Goal: Information Seeking & Learning: Check status

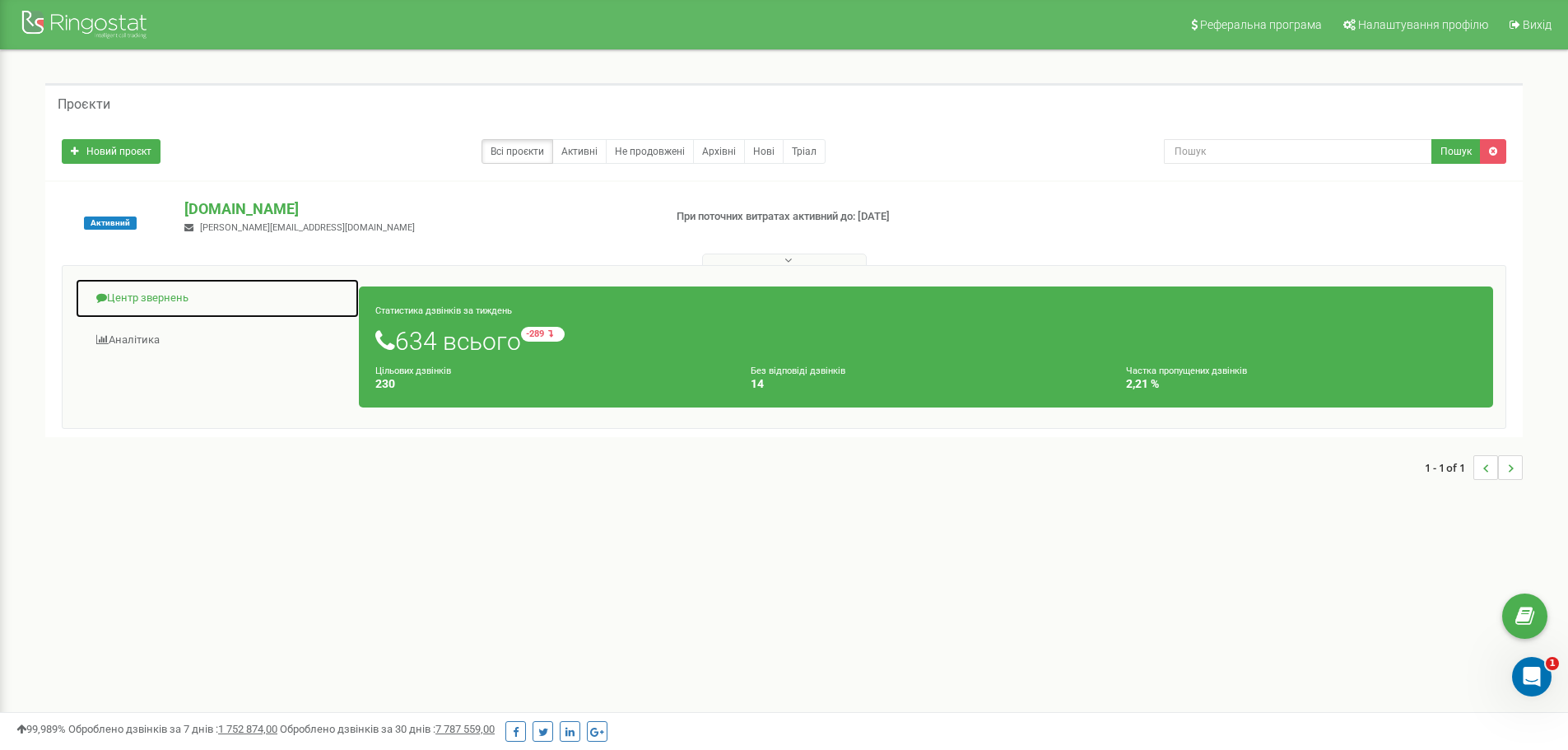
click at [154, 305] on link "Центр звернень" at bounding box center [216, 298] width 284 height 40
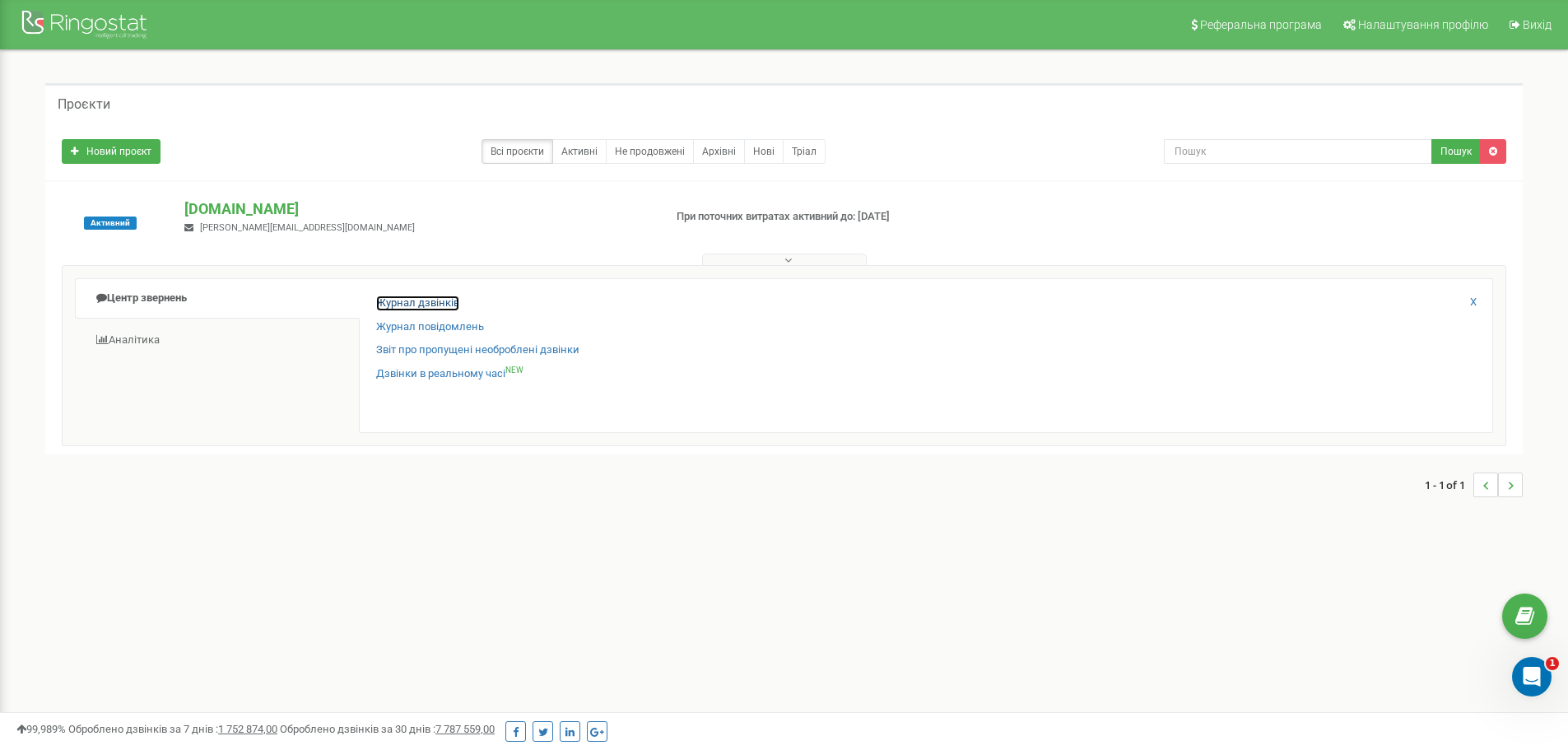
click at [410, 304] on link "Журнал дзвінків" at bounding box center [417, 303] width 83 height 16
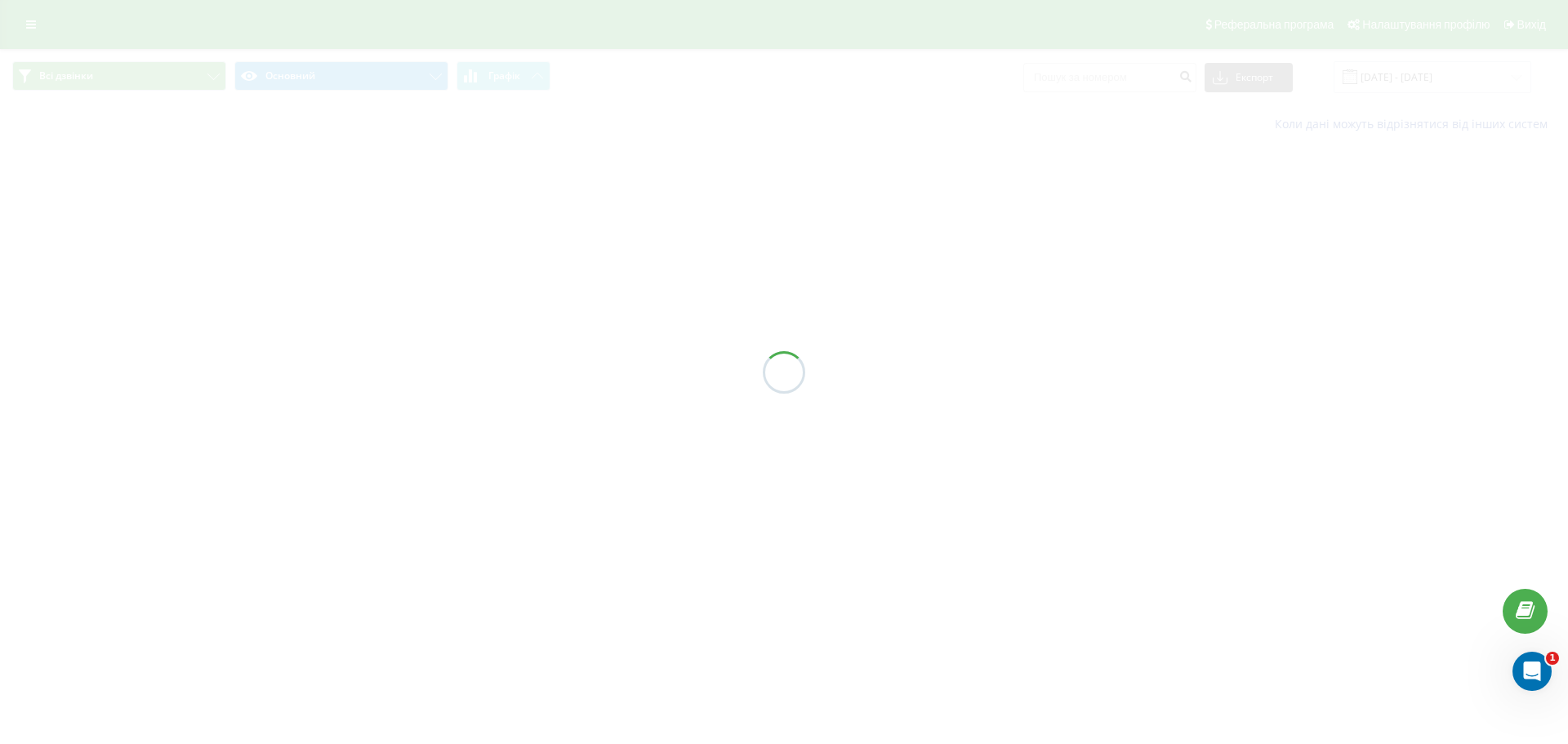
click at [1091, 81] on div at bounding box center [784, 372] width 1568 height 744
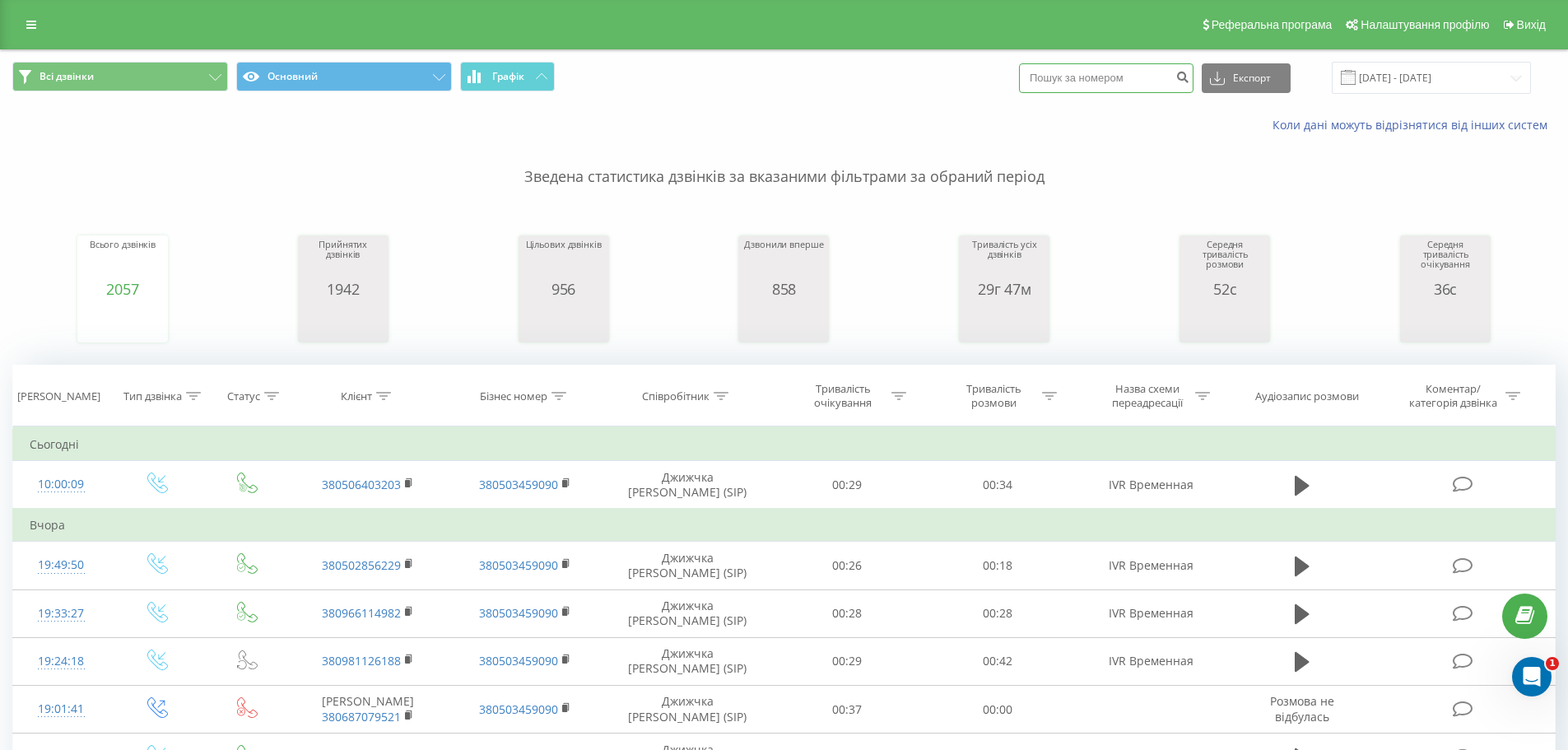
click at [1099, 82] on input at bounding box center [1106, 78] width 174 height 30
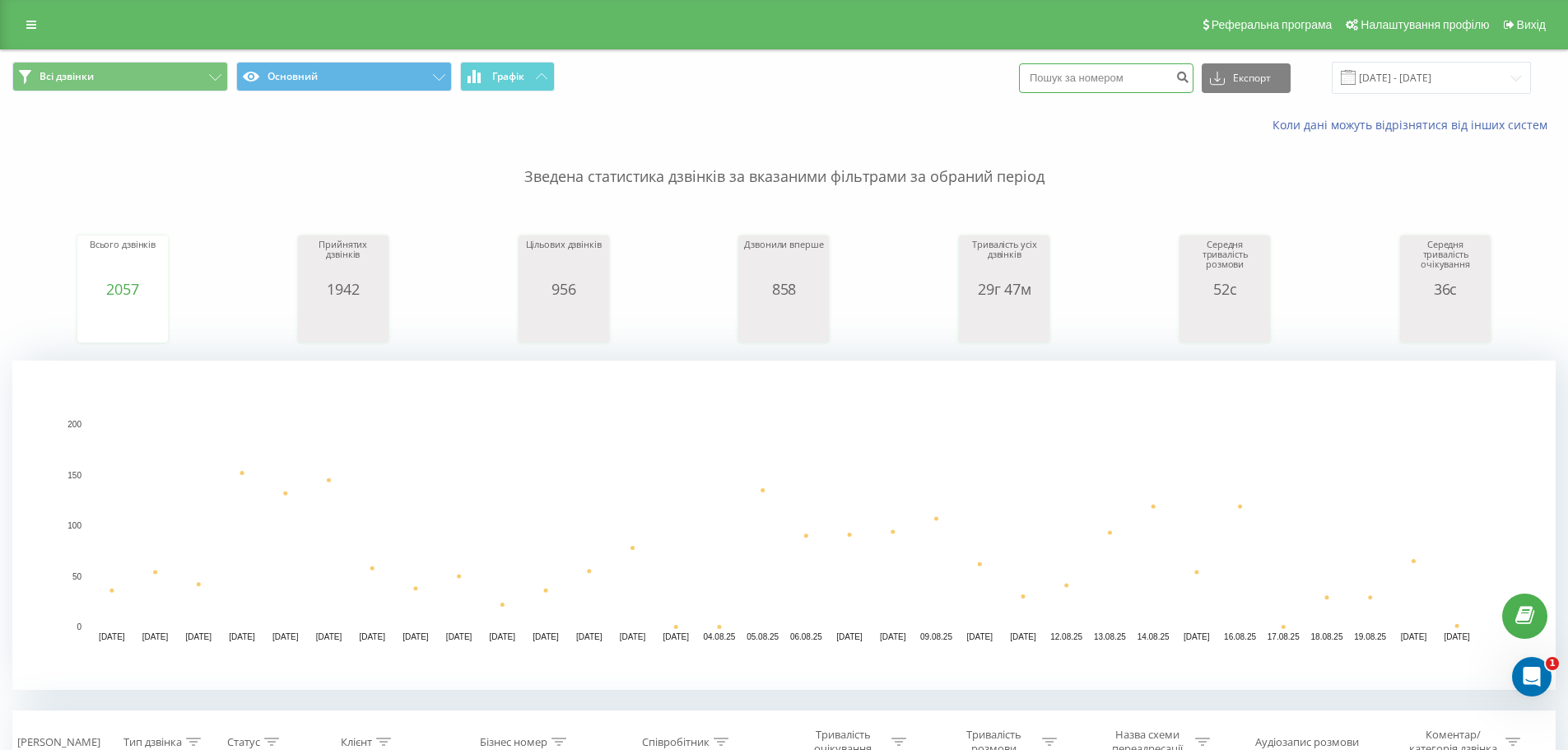
paste input "0976913055"
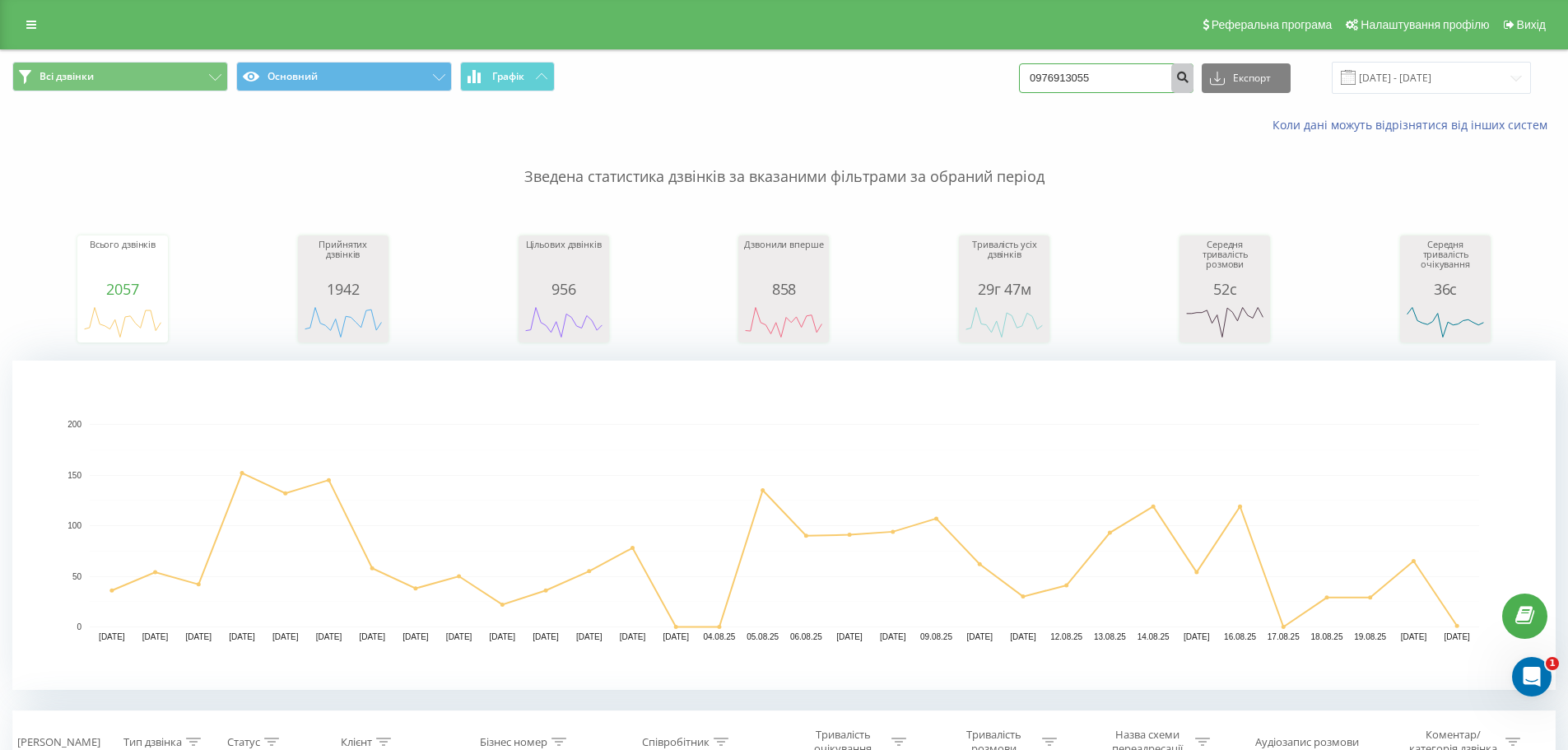
type input "0976913055"
click at [1189, 77] on icon "submit" at bounding box center [1181, 75] width 14 height 10
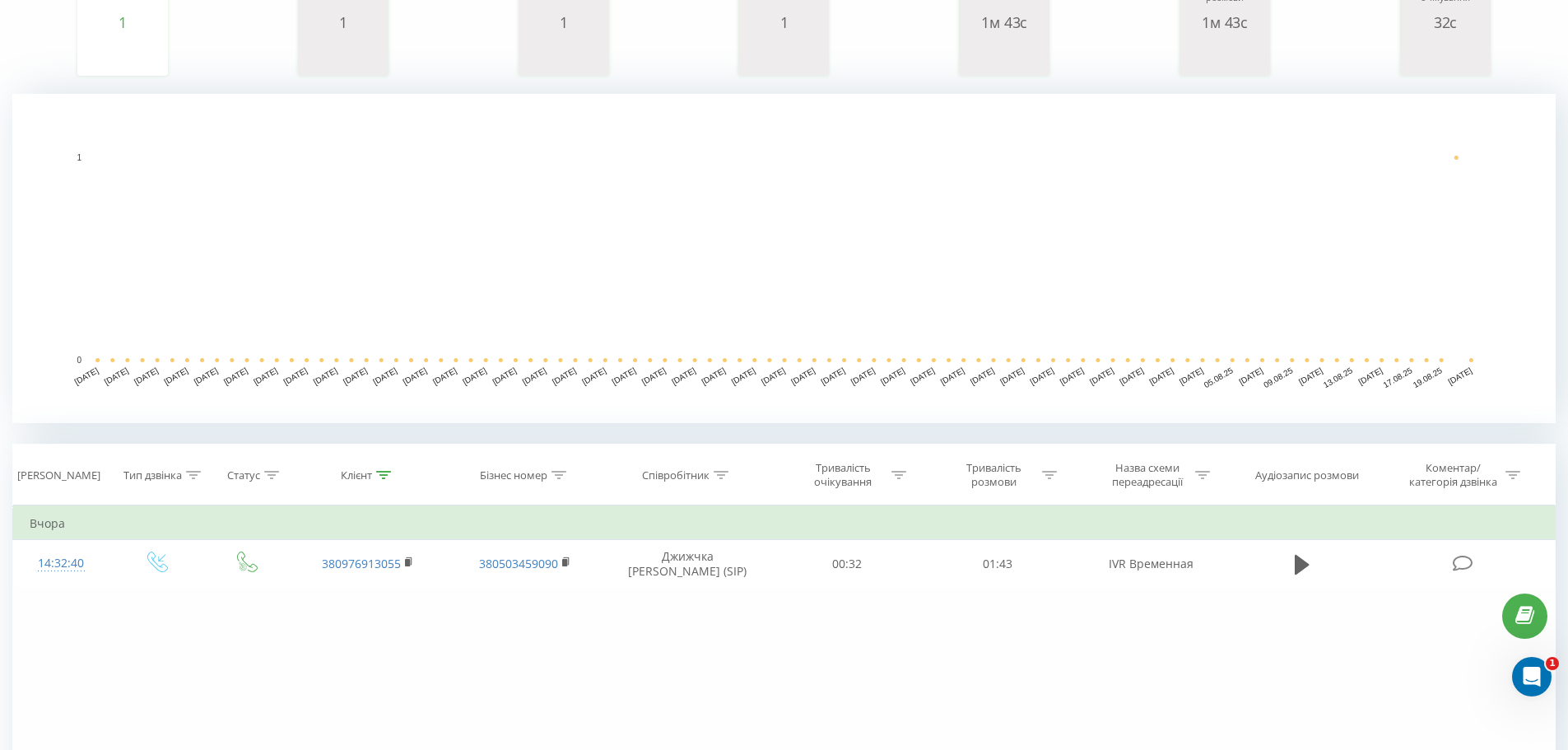
scroll to position [329, 0]
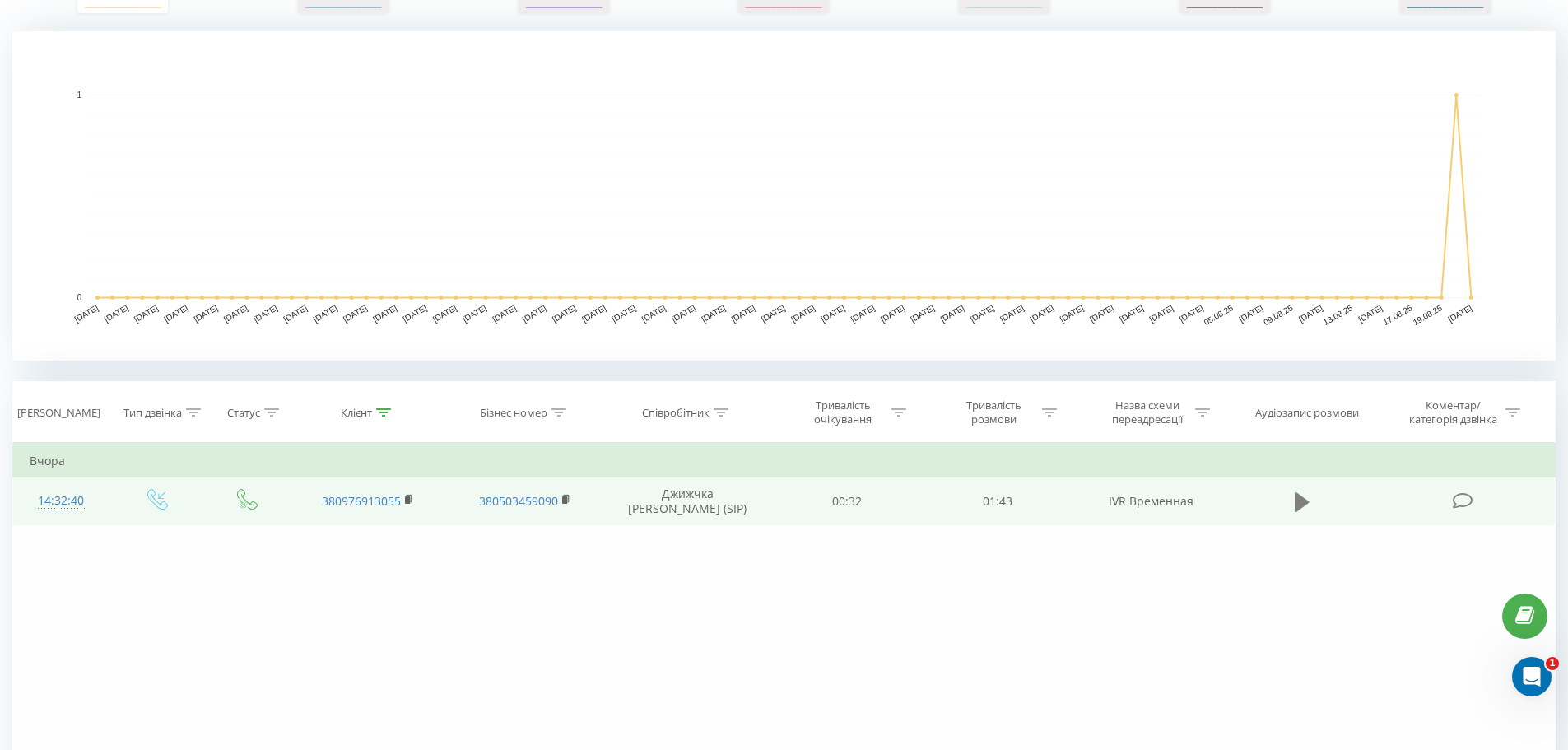
click at [1300, 505] on icon at bounding box center [1301, 501] width 15 height 20
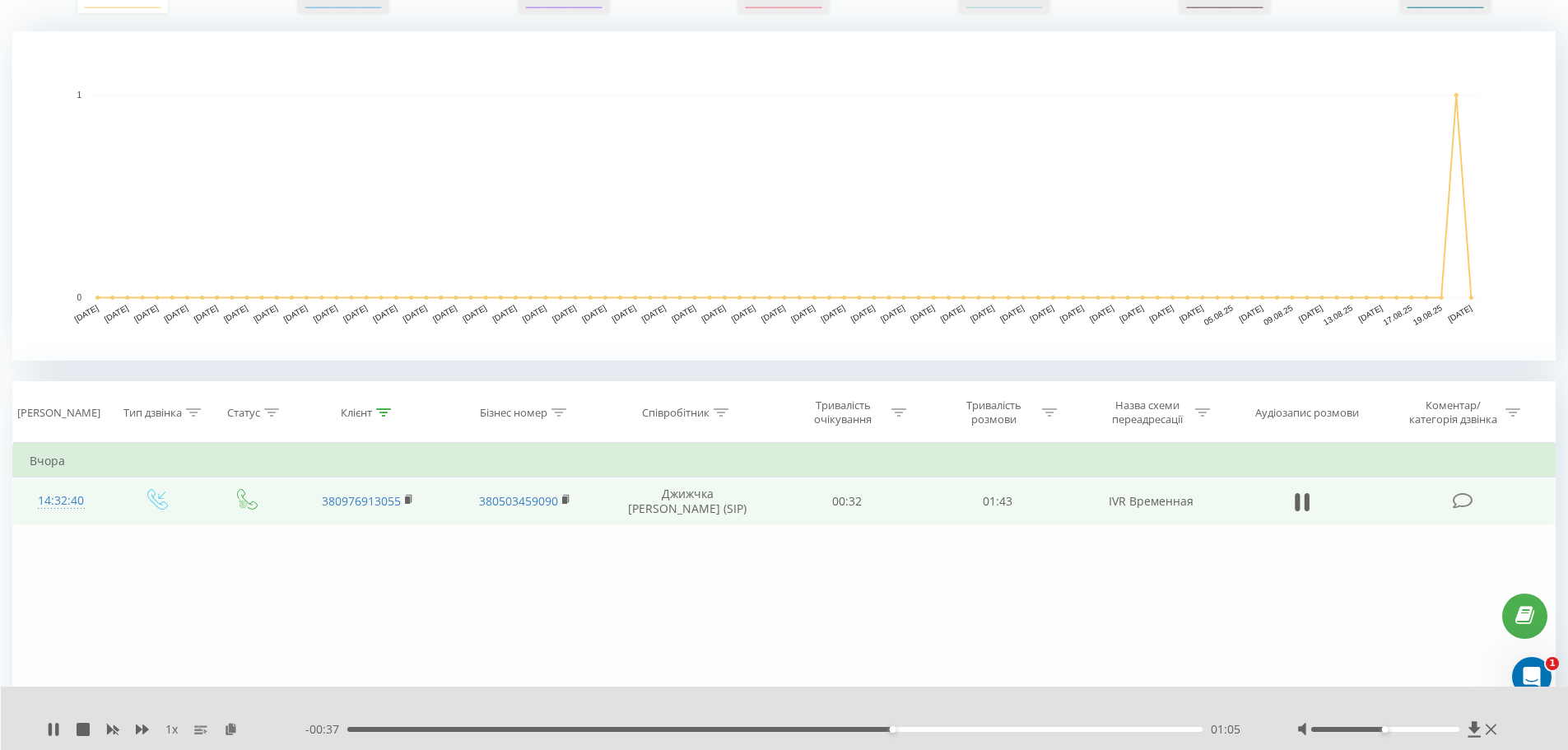
drag, startPoint x: 54, startPoint y: 726, endPoint x: 7, endPoint y: 717, distance: 47.9
click at [54, 726] on icon at bounding box center [53, 729] width 13 height 13
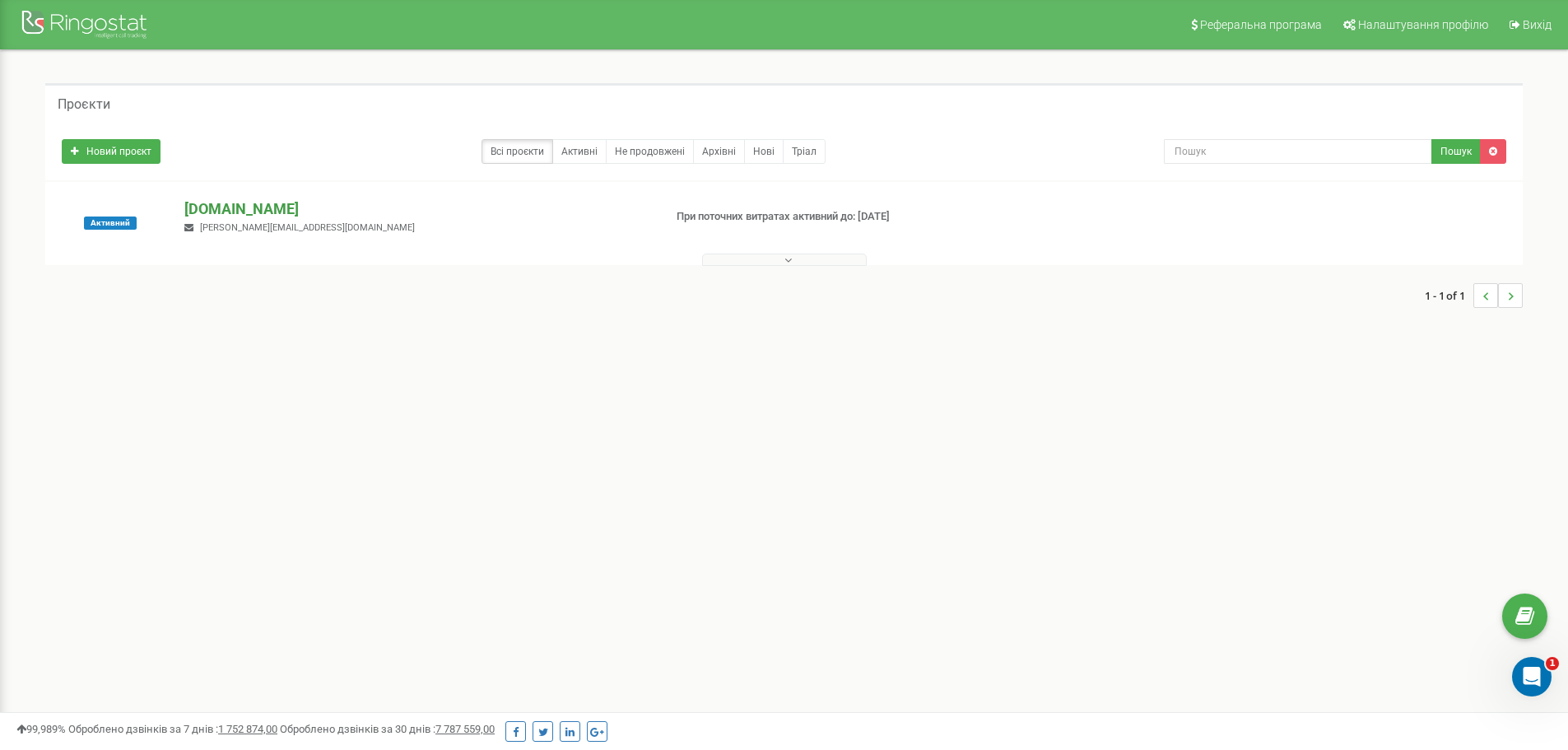
click at [232, 211] on p "[DOMAIN_NAME]" at bounding box center [417, 209] width 465 height 21
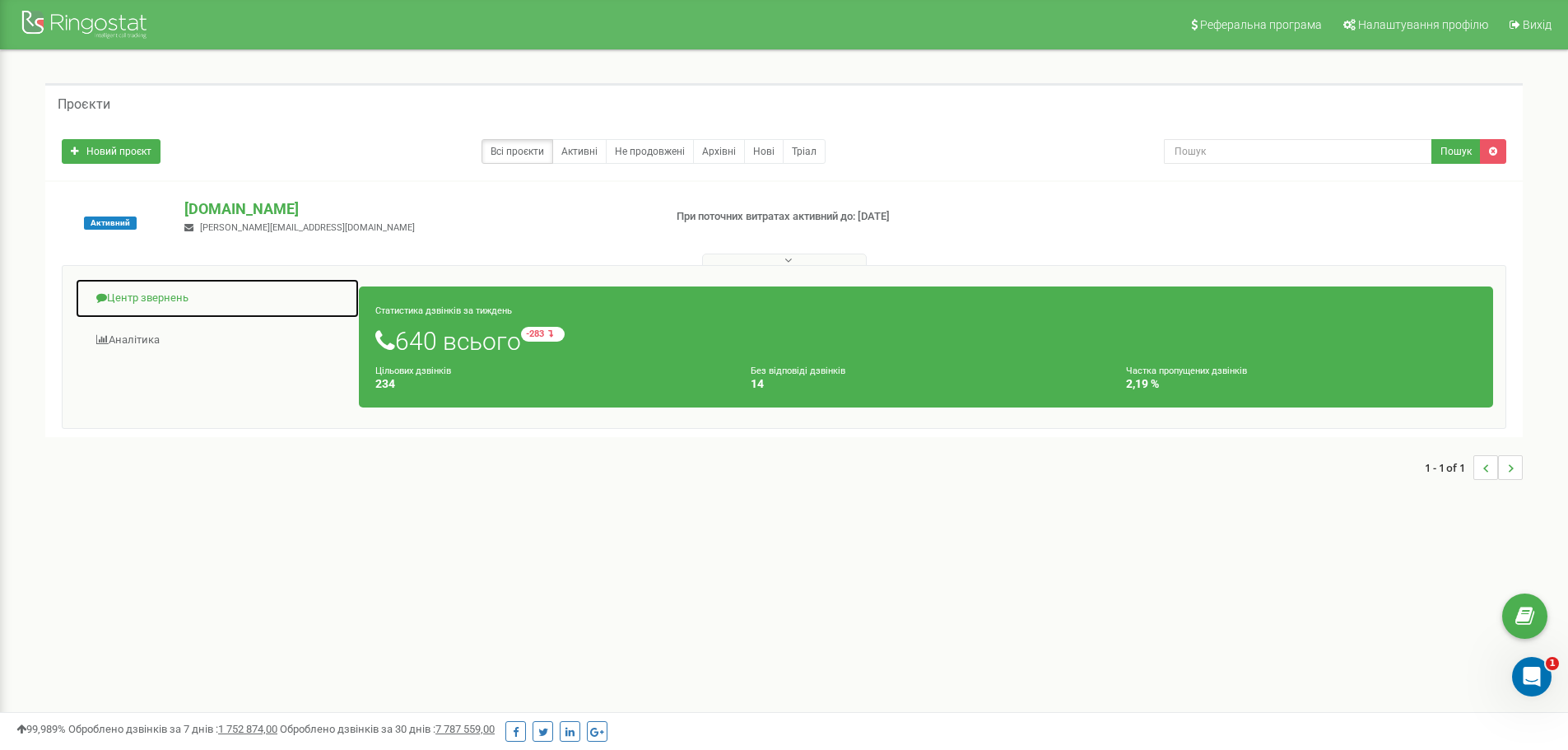
click at [144, 299] on link "Центр звернень" at bounding box center [216, 298] width 284 height 40
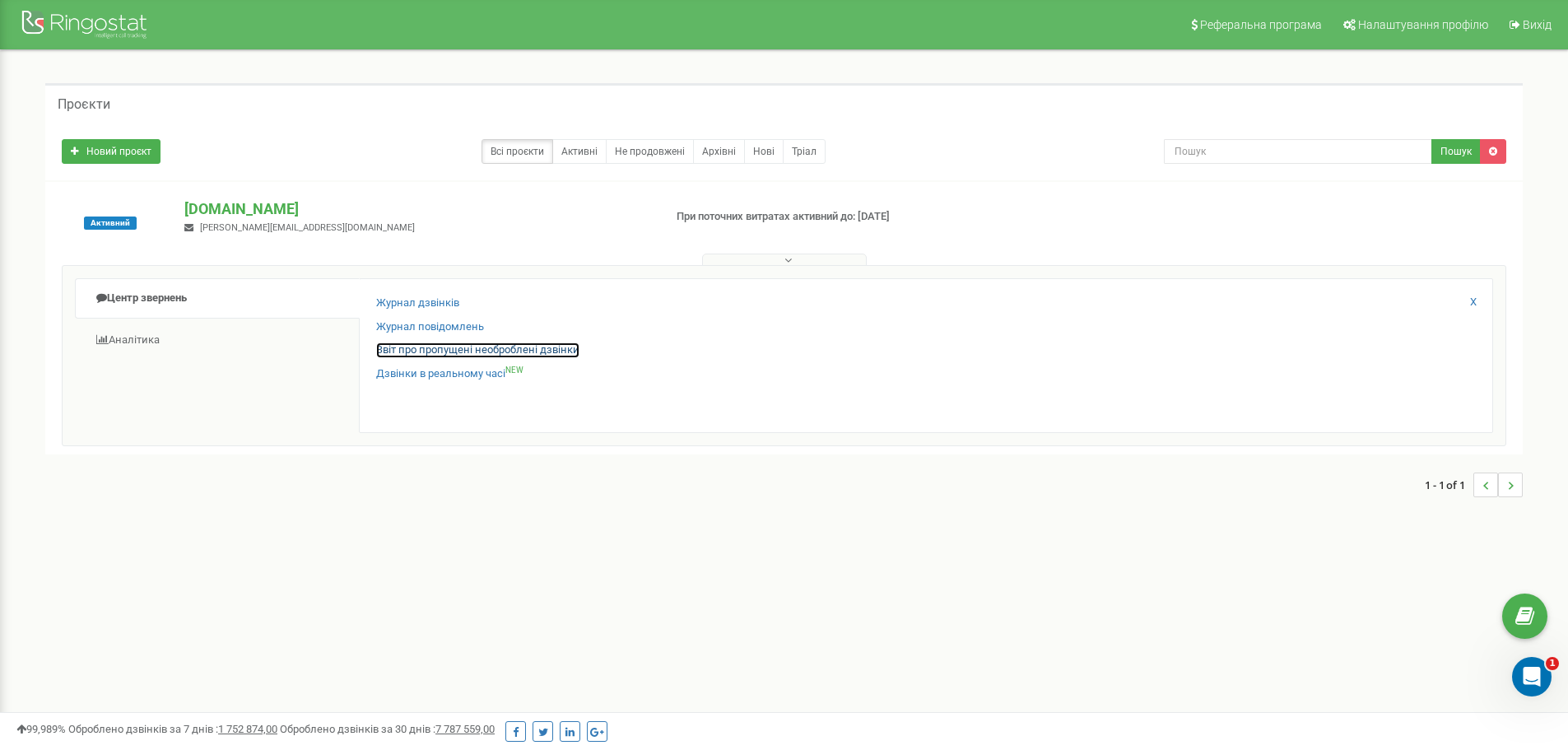
click at [478, 353] on link "Звіт про пропущені необроблені дзвінки" at bounding box center [477, 350] width 203 height 16
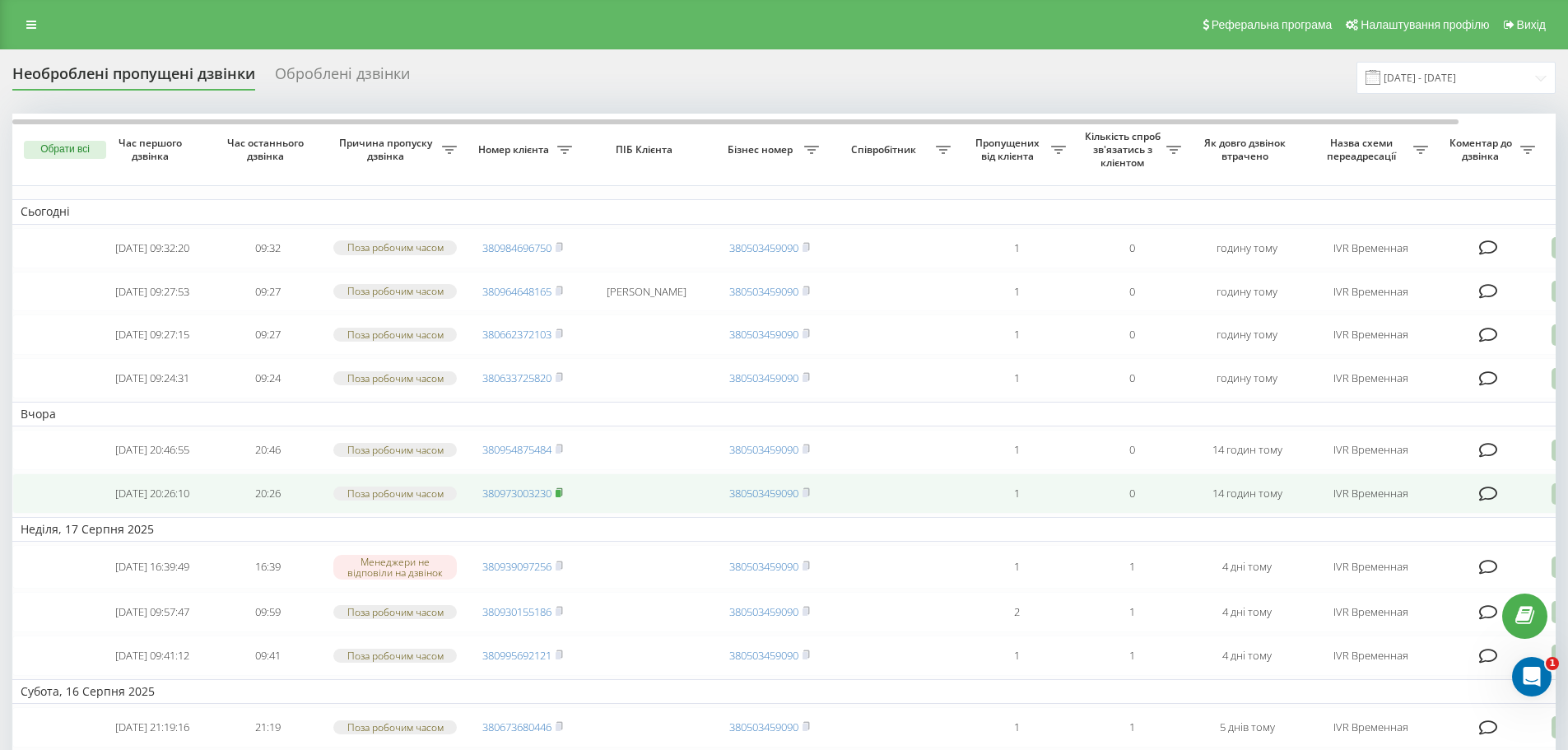
click at [558, 497] on rect at bounding box center [557, 493] width 5 height 7
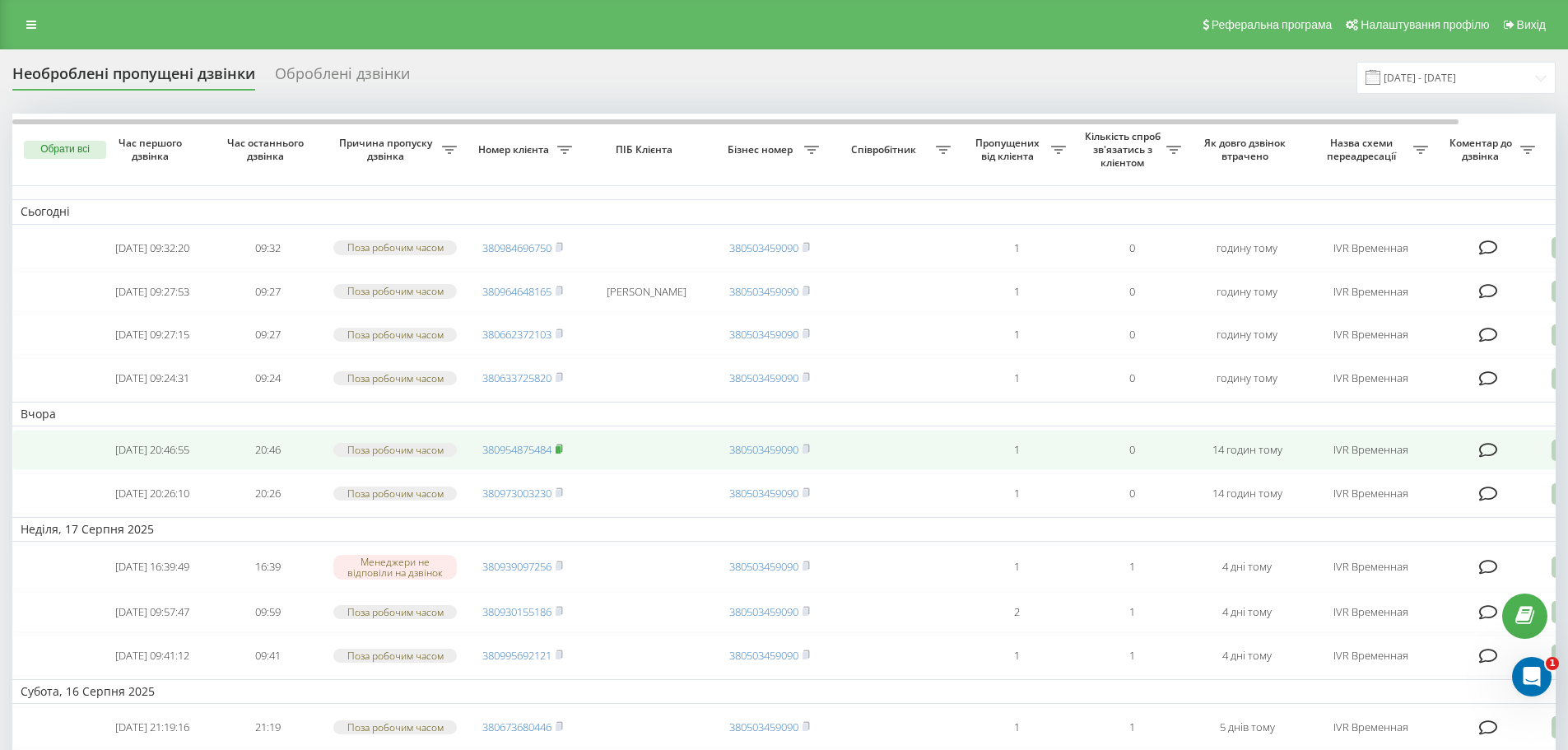
click at [560, 453] on rect at bounding box center [557, 450] width 5 height 7
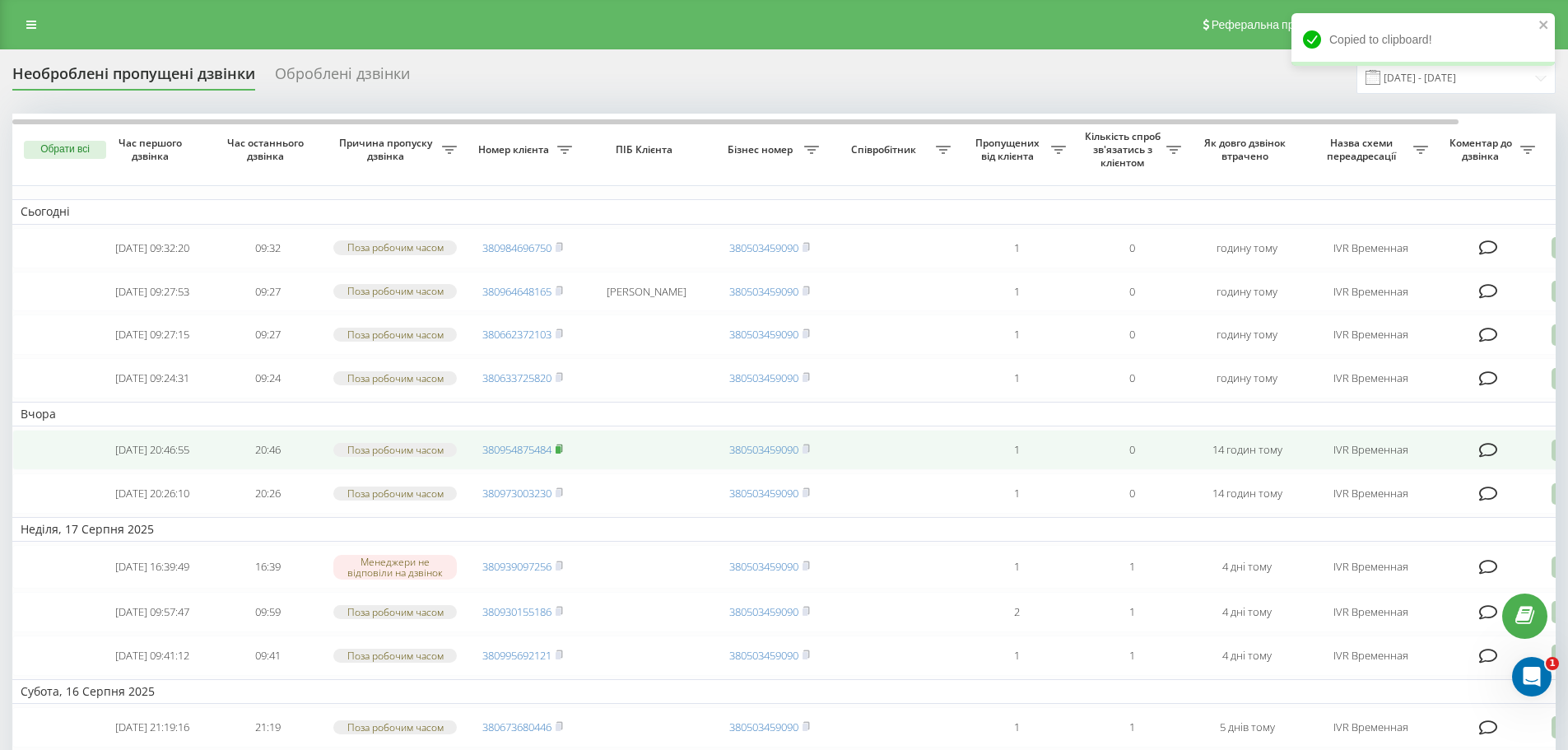
click at [560, 453] on rect at bounding box center [557, 450] width 5 height 7
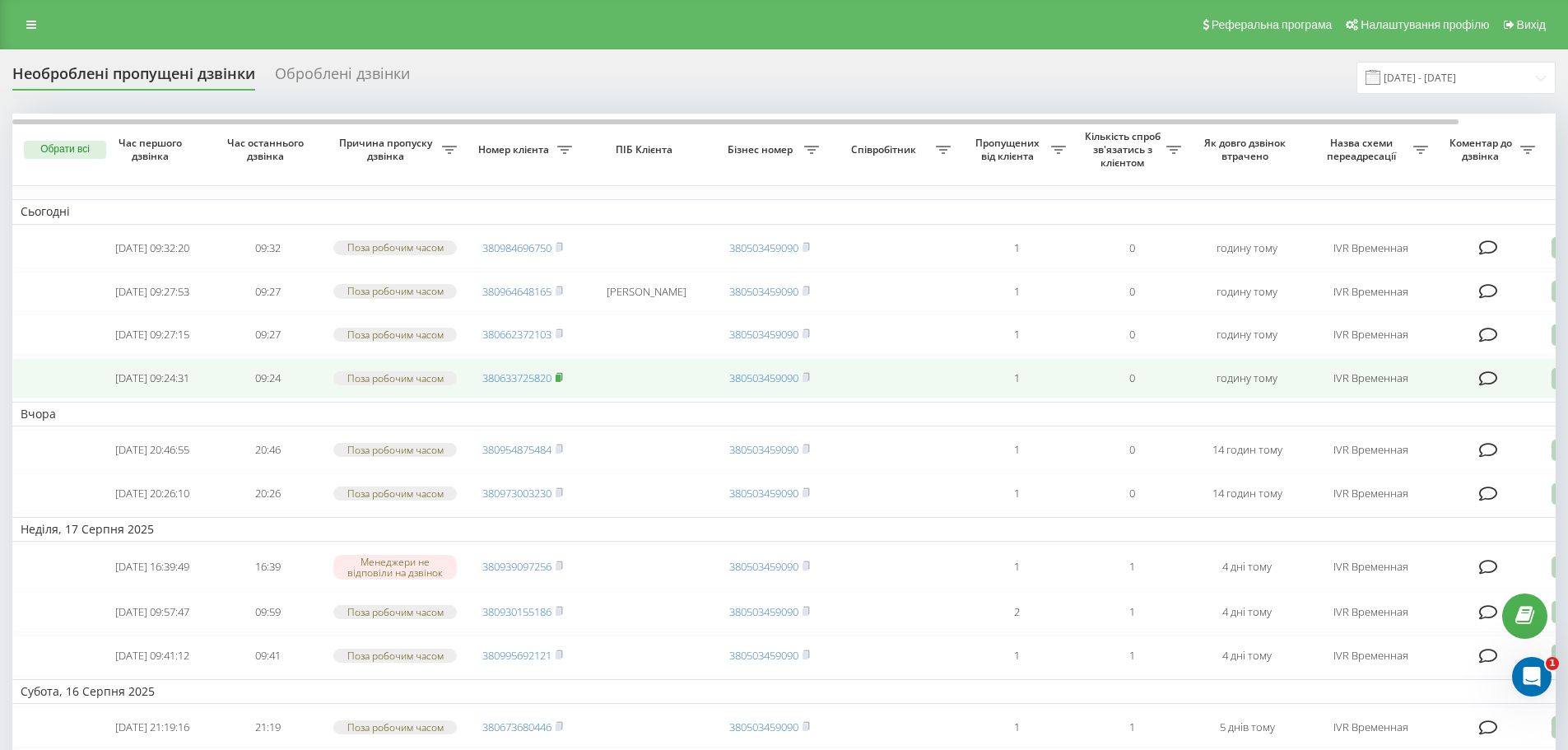
click at [560, 382] on rect at bounding box center [557, 379] width 5 height 7
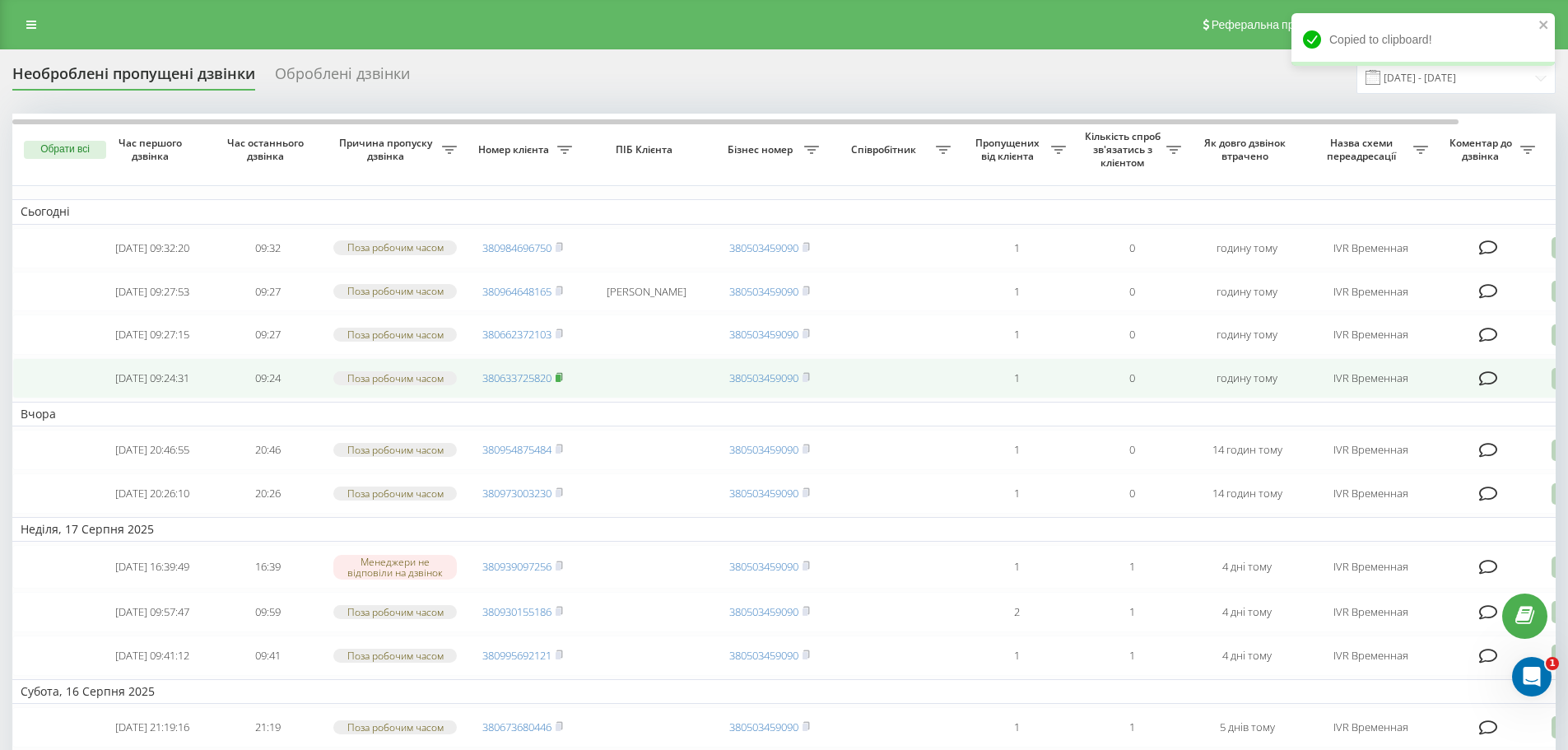
click at [560, 382] on rect at bounding box center [557, 379] width 5 height 7
click at [563, 382] on icon at bounding box center [559, 377] width 7 height 10
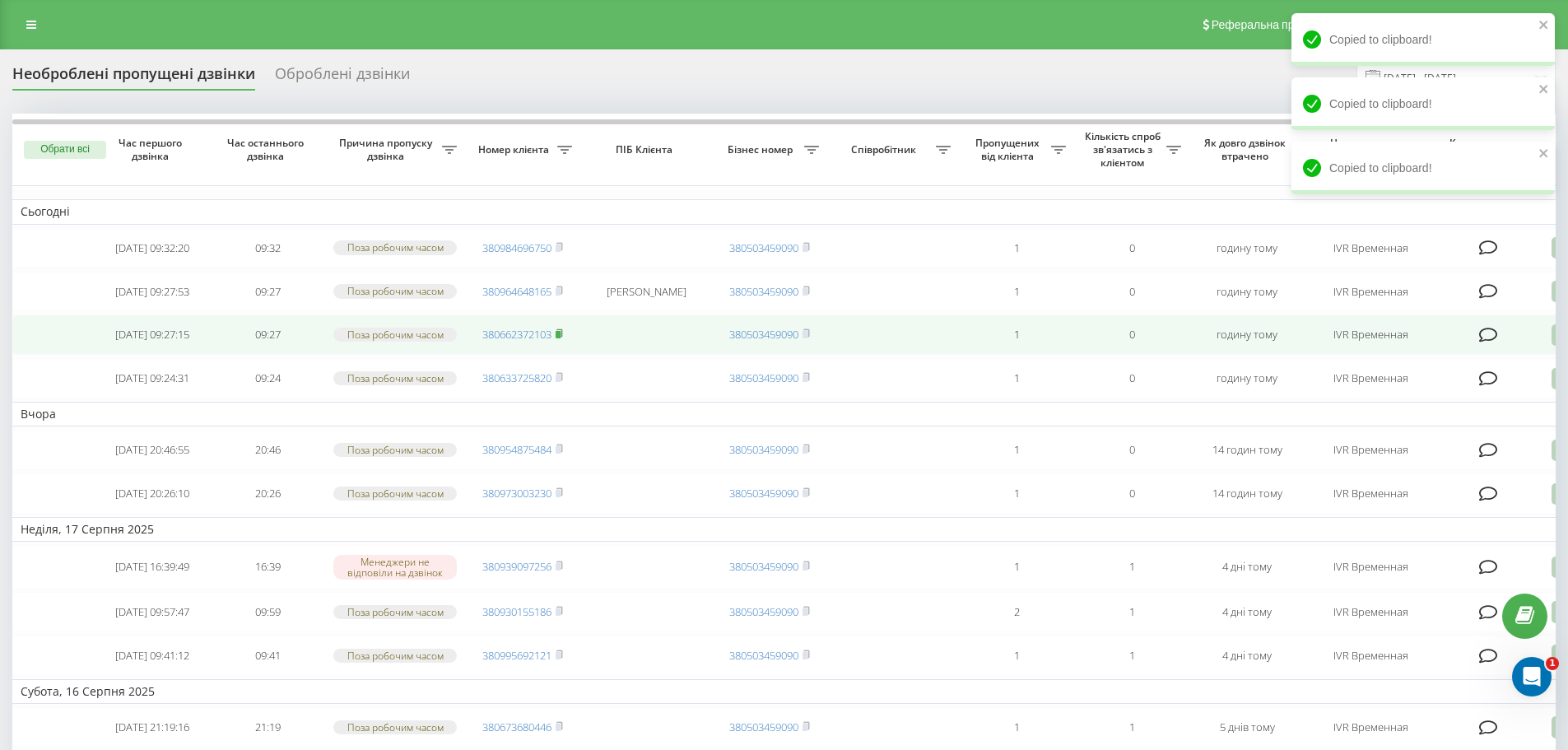
click at [560, 339] on rect at bounding box center [557, 335] width 5 height 7
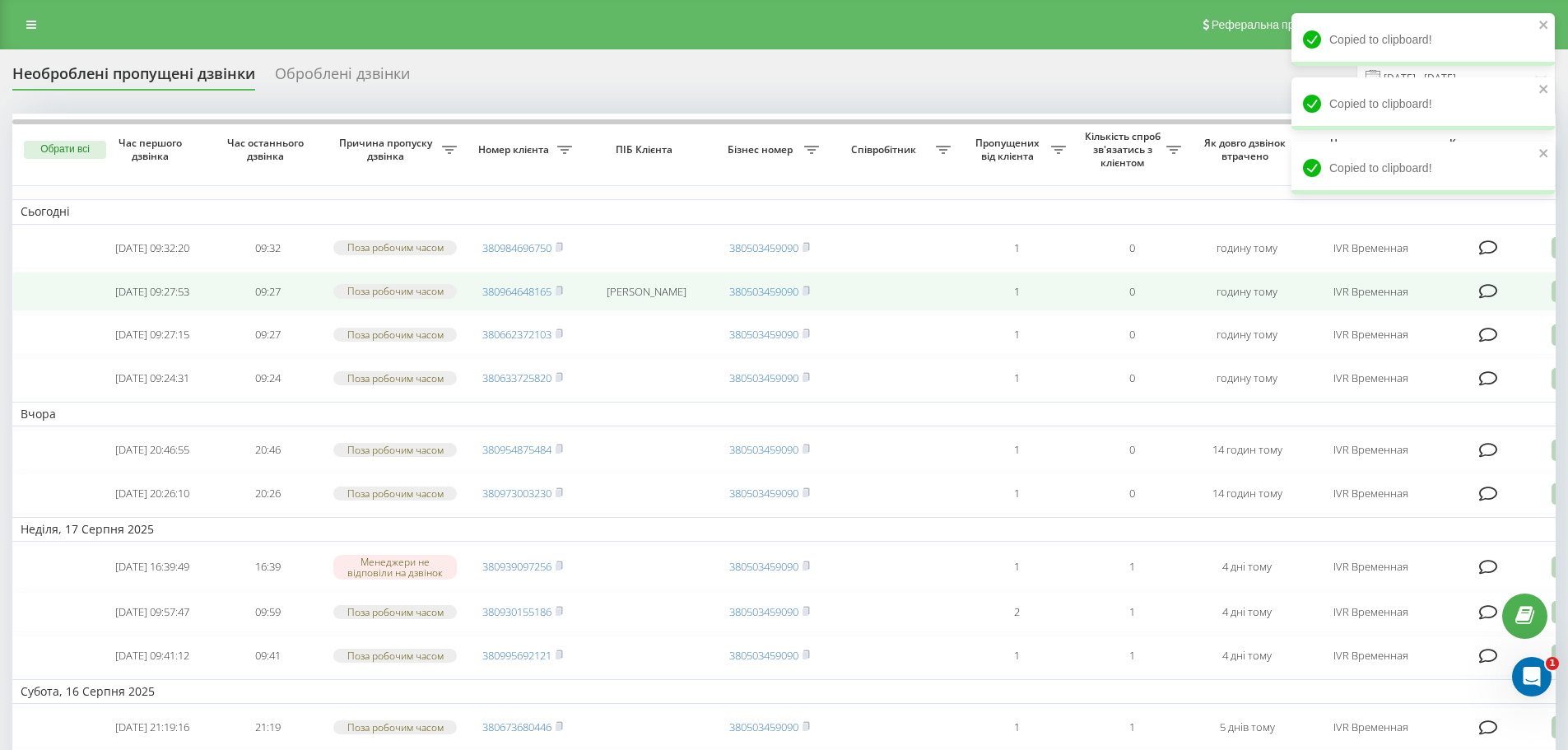
click at [566, 300] on td "380964648165" at bounding box center [523, 291] width 116 height 40
click at [560, 295] on rect at bounding box center [557, 291] width 5 height 7
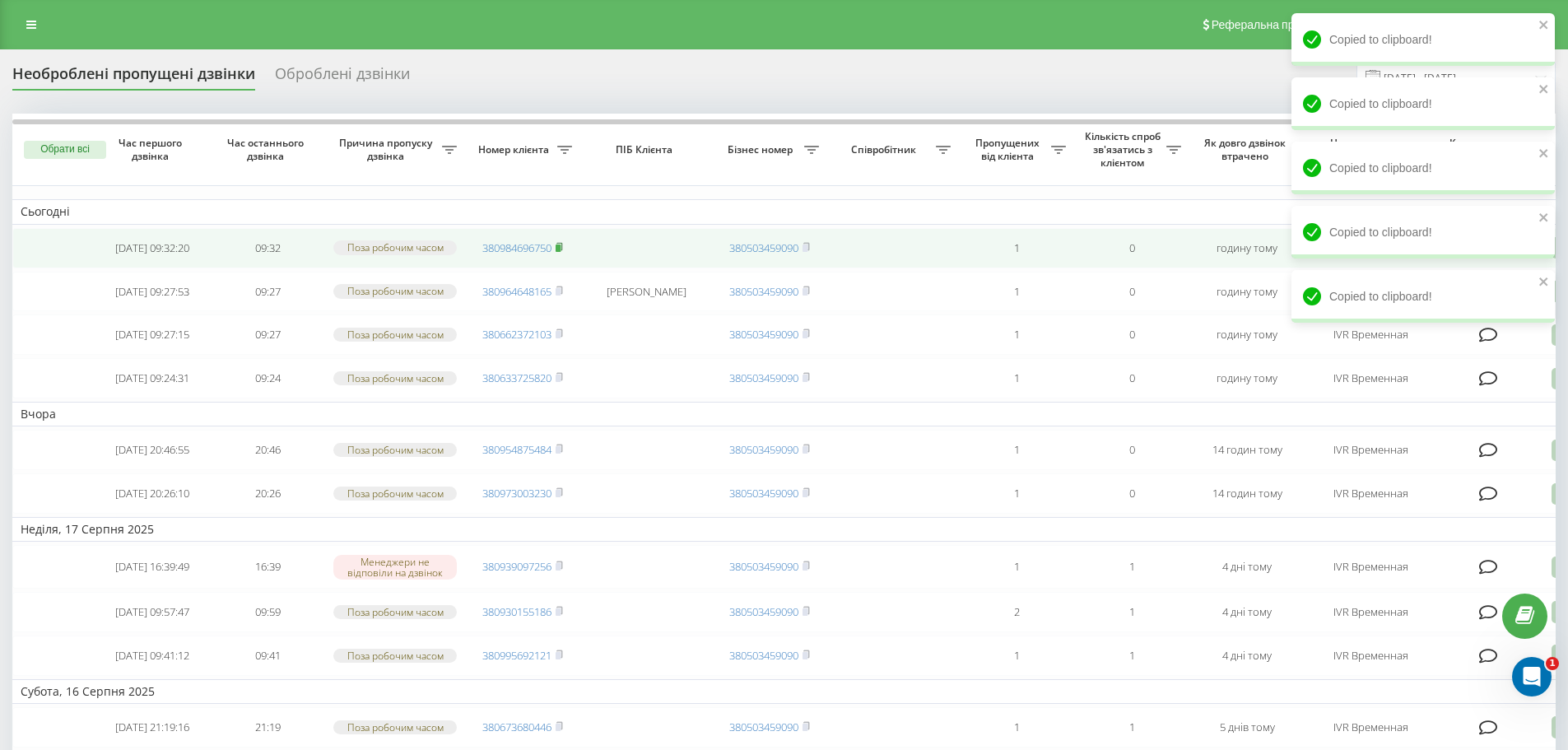
click at [560, 245] on icon at bounding box center [559, 246] width 6 height 7
